Goal: Task Accomplishment & Management: Manage account settings

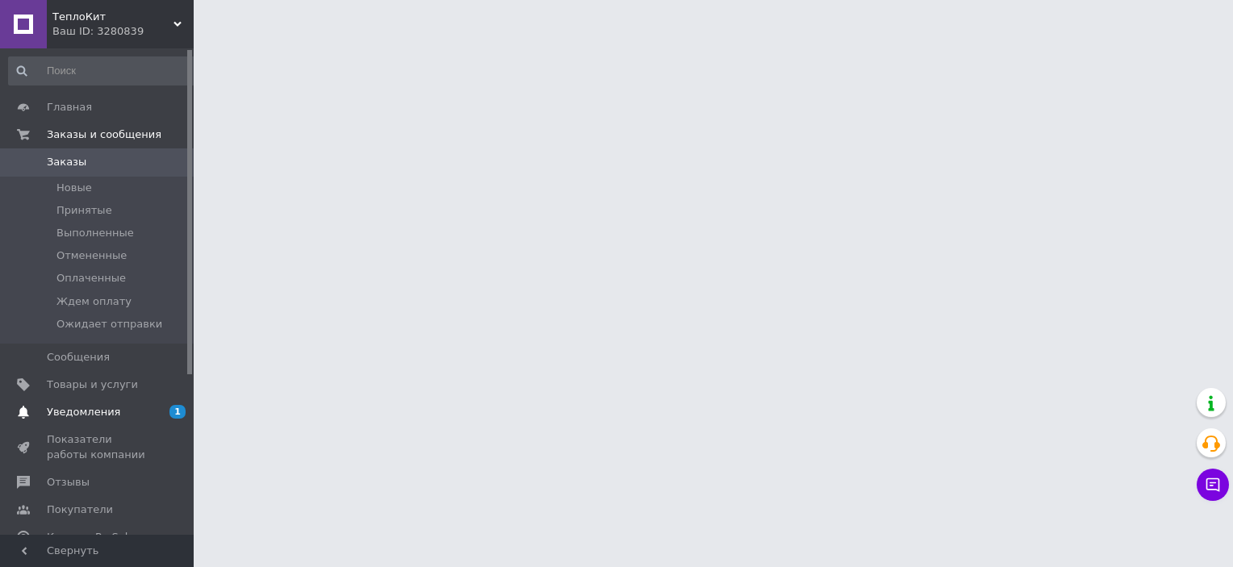
click at [127, 412] on span "Уведомления" at bounding box center [98, 412] width 103 height 15
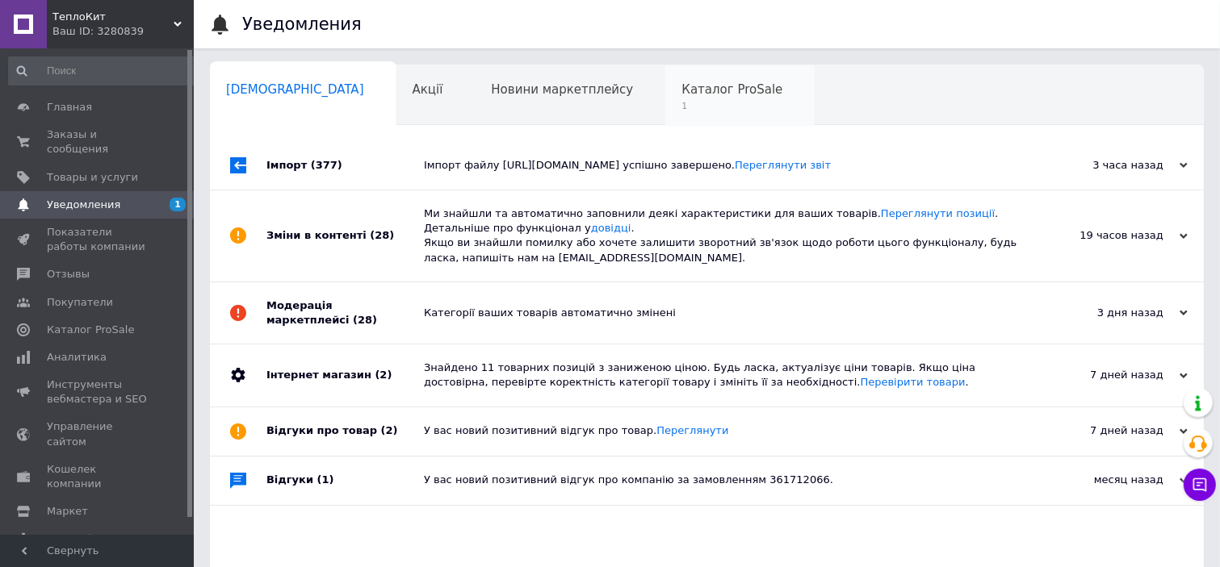
click at [681, 90] on span "Каталог ProSale" at bounding box center [731, 89] width 101 height 15
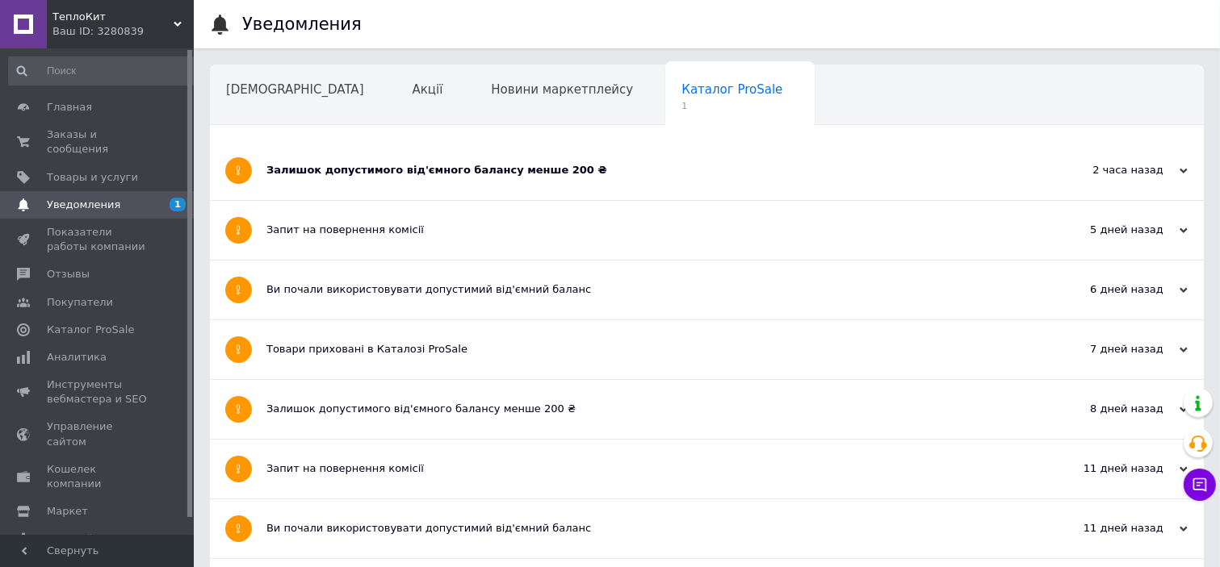
click at [467, 182] on div "Залишок допустимого від'ємного балансу менше 200 ₴" at bounding box center [646, 170] width 760 height 59
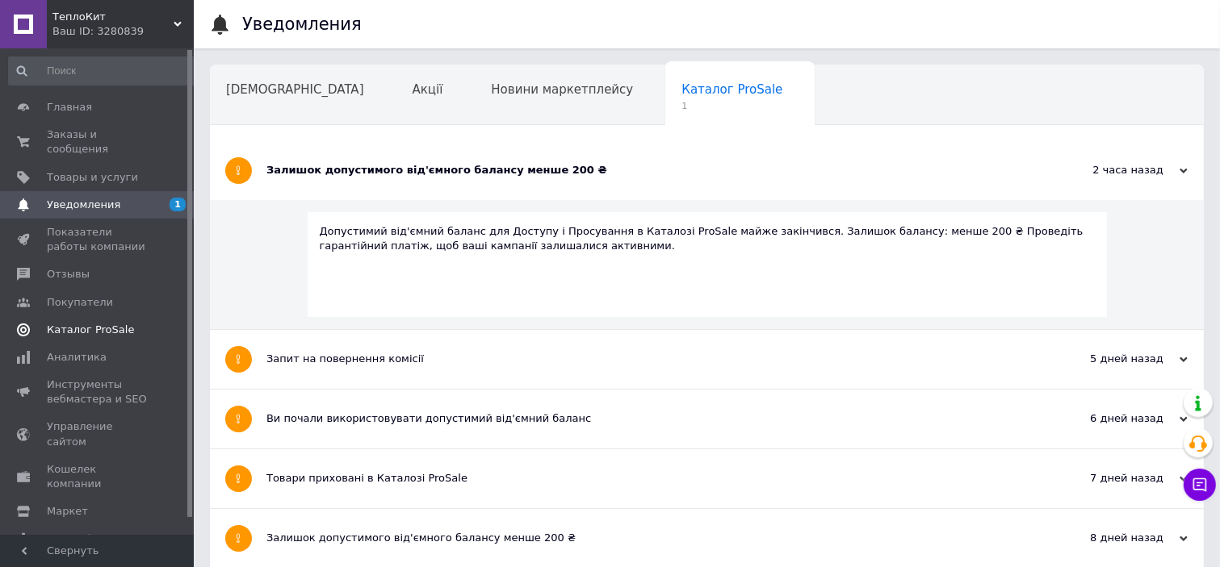
click at [94, 323] on span "Каталог ProSale" at bounding box center [90, 330] width 87 height 15
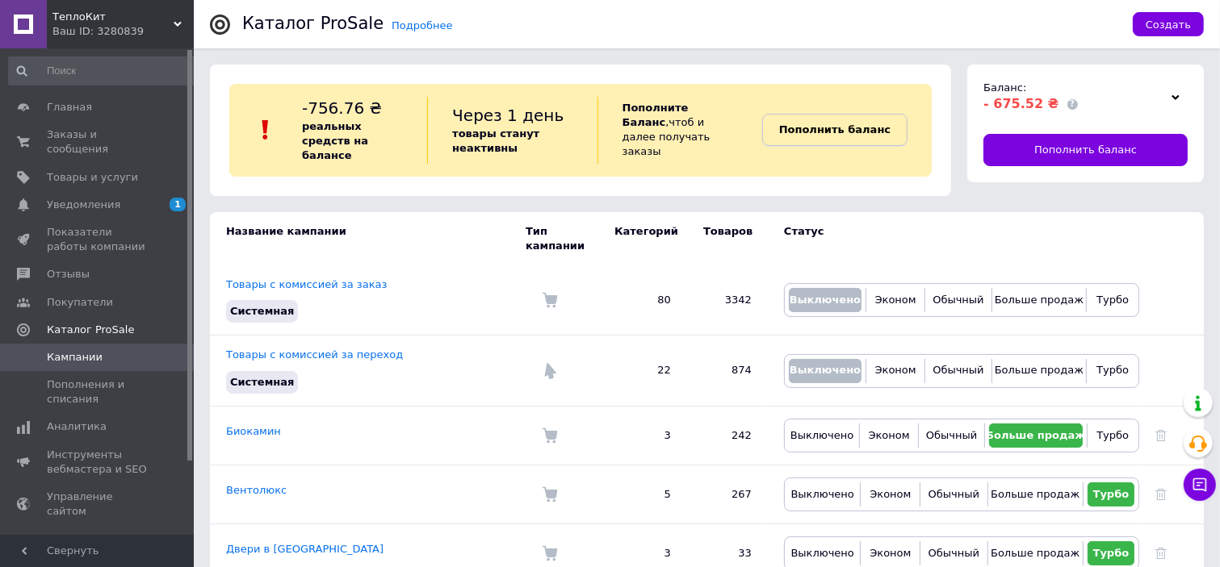
click at [875, 123] on b "Пополнить баланс" at bounding box center [834, 129] width 111 height 12
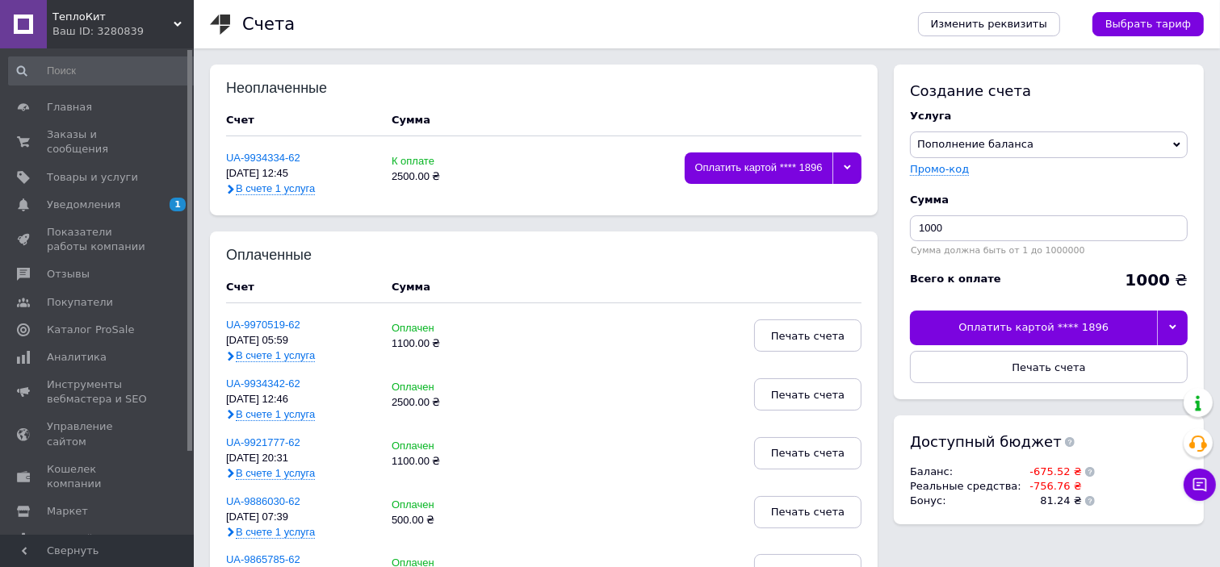
click at [1112, 324] on div "Оплатить картой **** 1896" at bounding box center [1033, 328] width 247 height 34
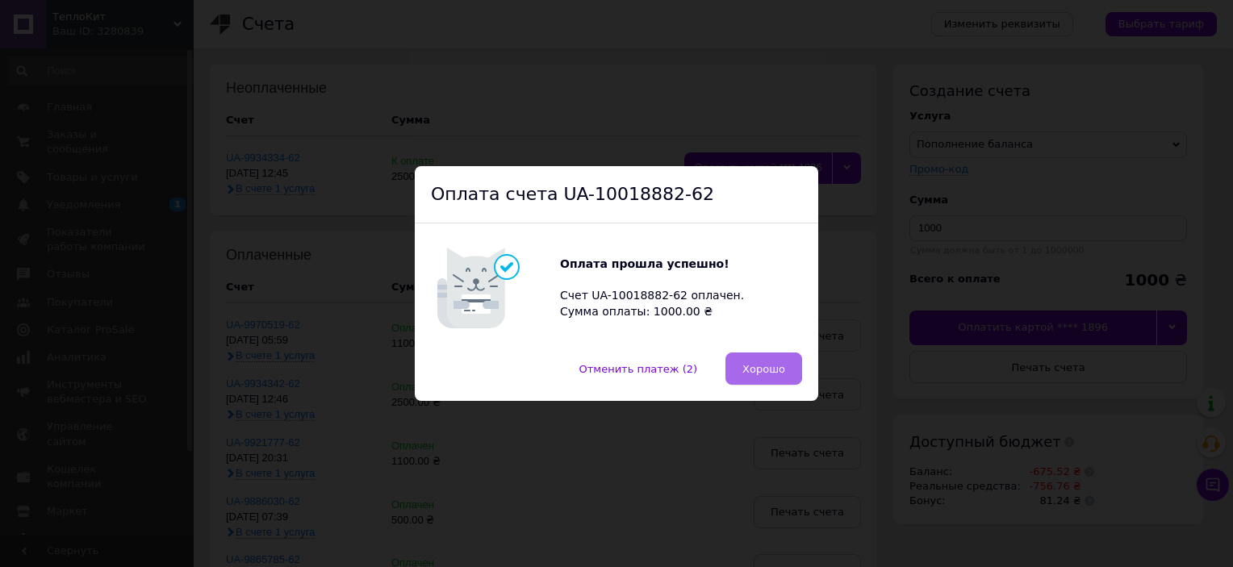
click at [765, 368] on span "Хорошо" at bounding box center [764, 369] width 43 height 12
